Goal: Check status

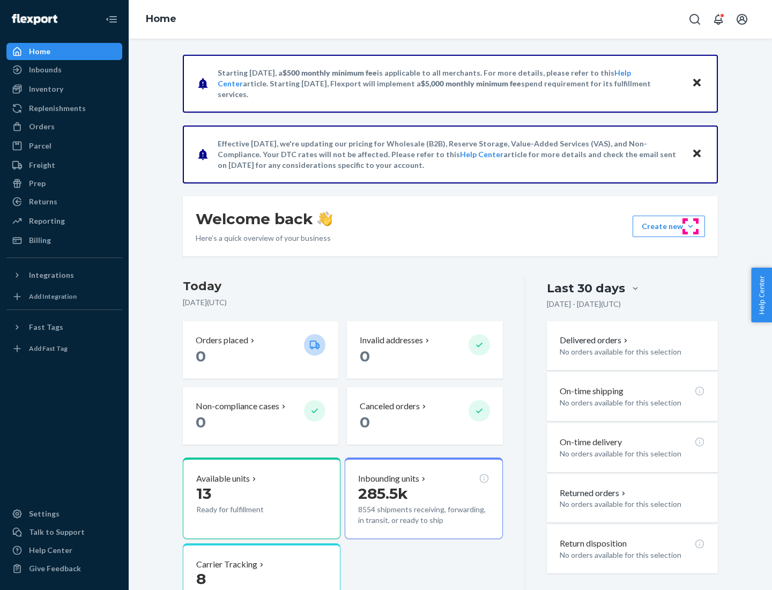
click at [690, 226] on button "Create new Create new inbound Create new order Create new product" at bounding box center [668, 225] width 72 height 21
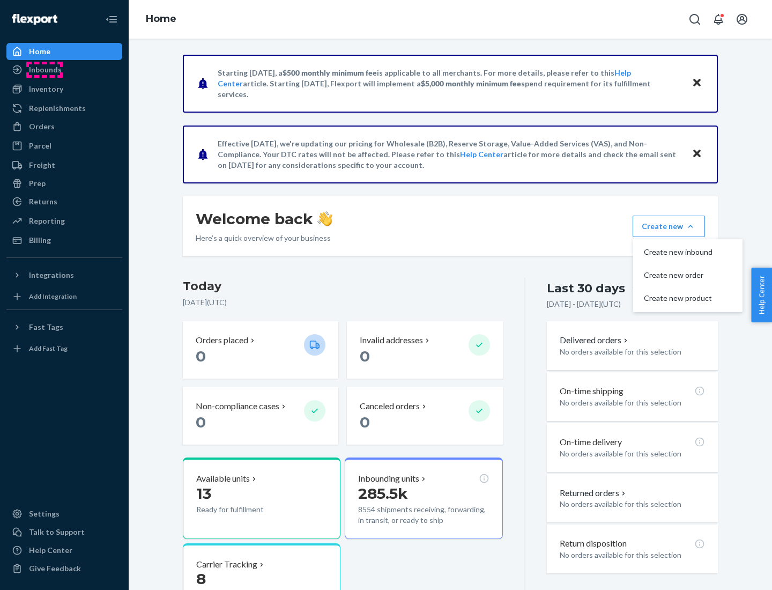
click at [44, 70] on div "Inbounds" at bounding box center [45, 69] width 33 height 11
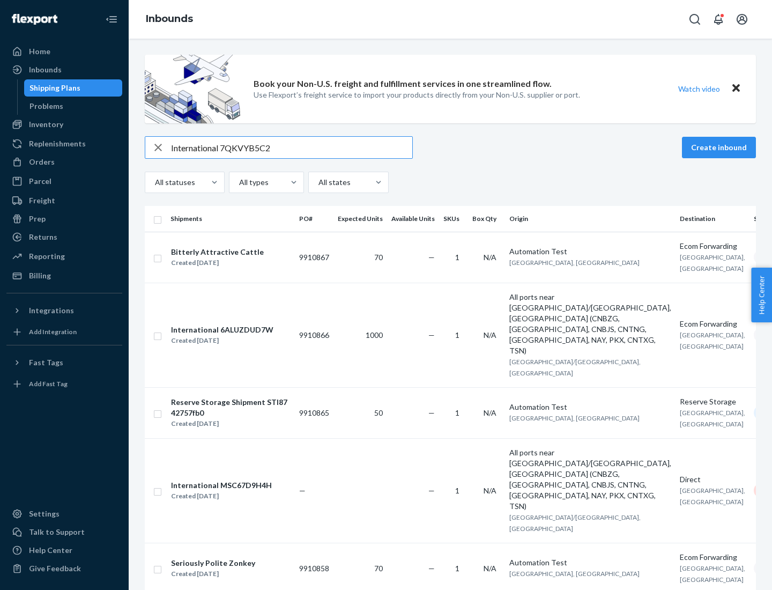
type input "International 7QKVYB5C29"
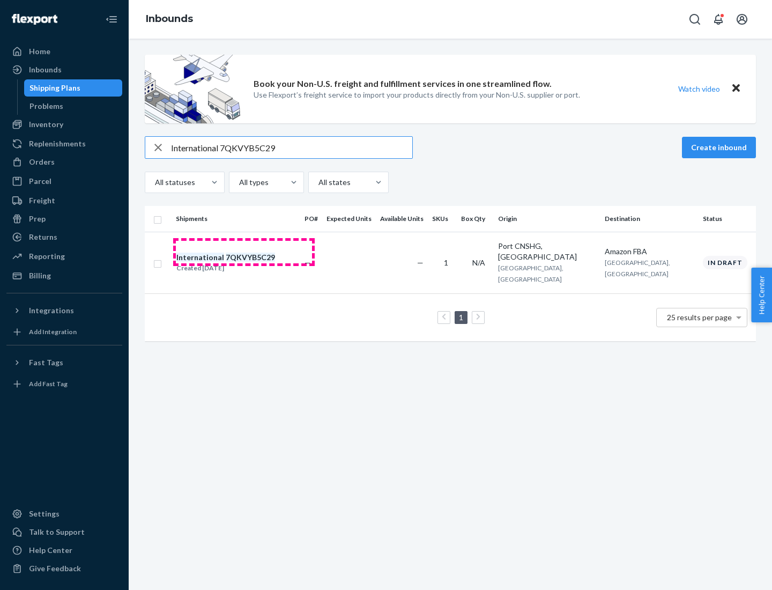
click at [244, 263] on div "Created [DATE]" at bounding box center [225, 268] width 99 height 11
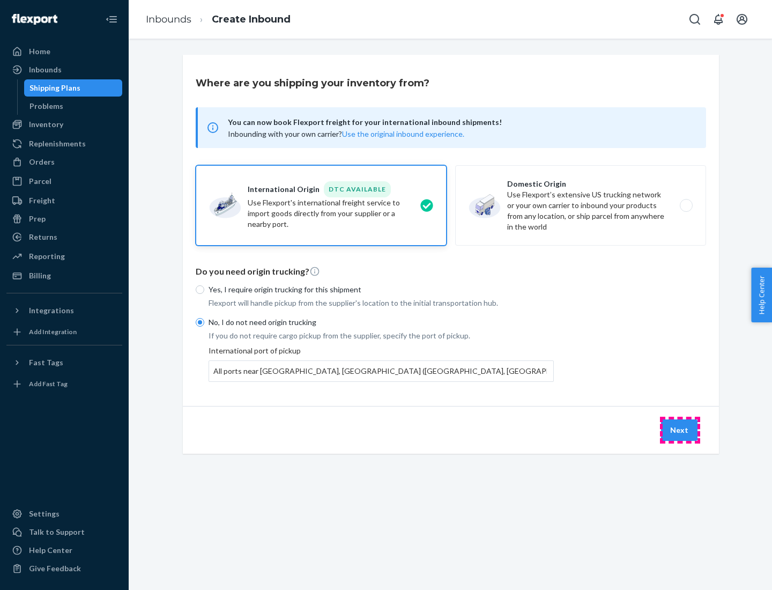
click at [680, 429] on button "Next" at bounding box center [679, 429] width 36 height 21
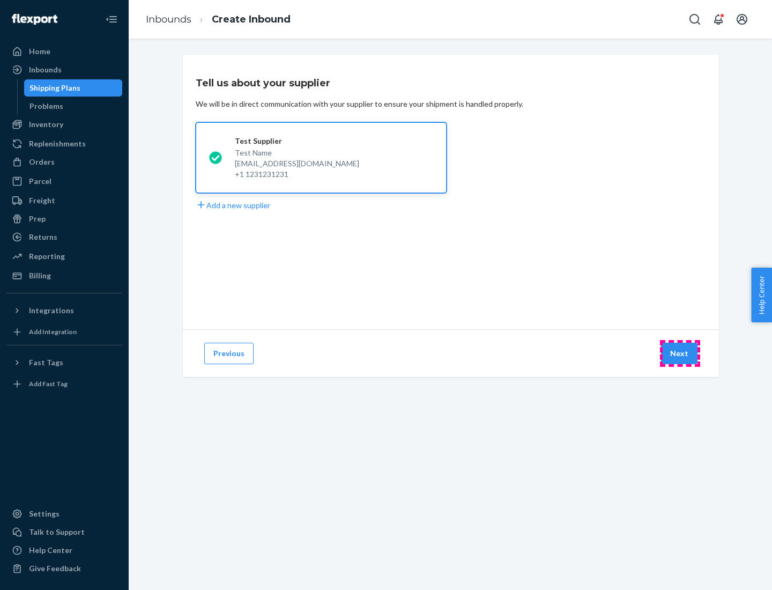
click at [680, 353] on button "Next" at bounding box center [679, 352] width 36 height 21
